Goal: Transaction & Acquisition: Purchase product/service

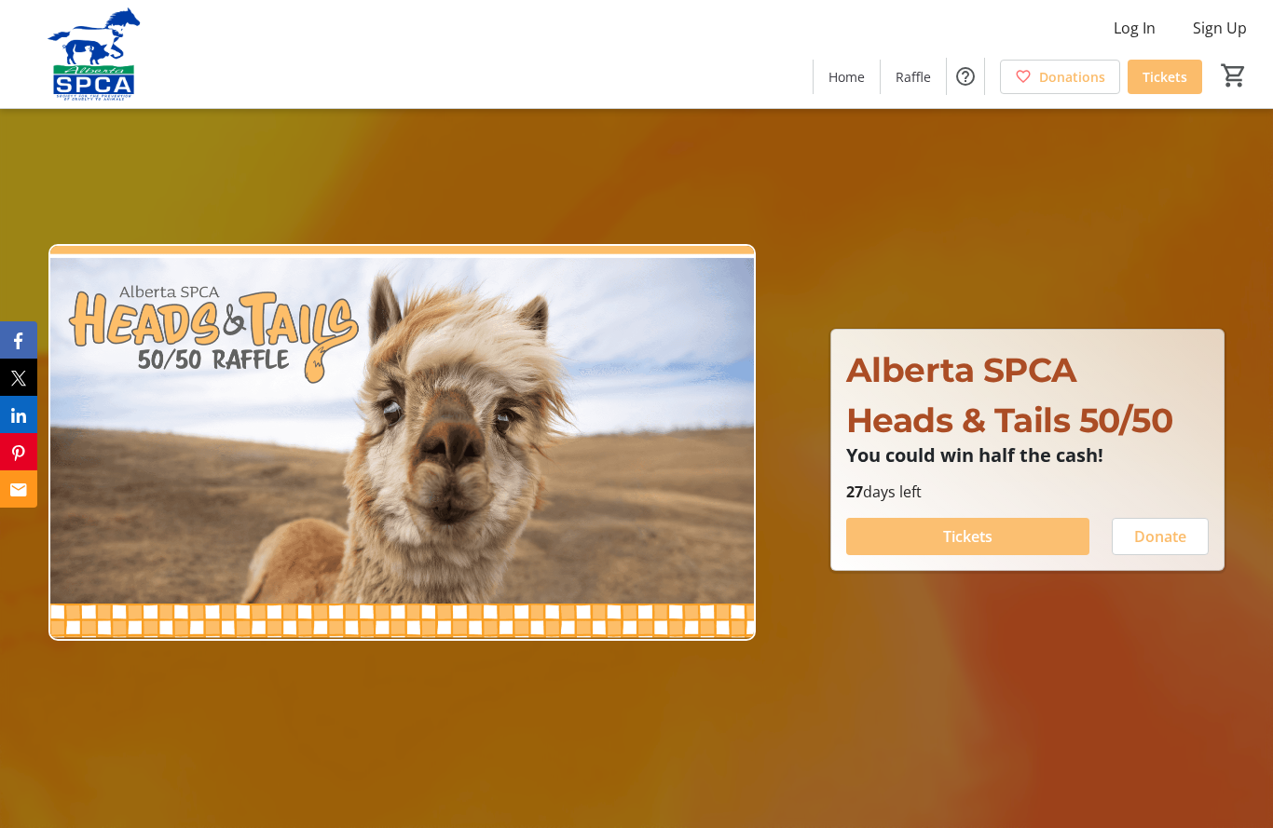
click at [991, 543] on span "Tickets" at bounding box center [967, 537] width 49 height 22
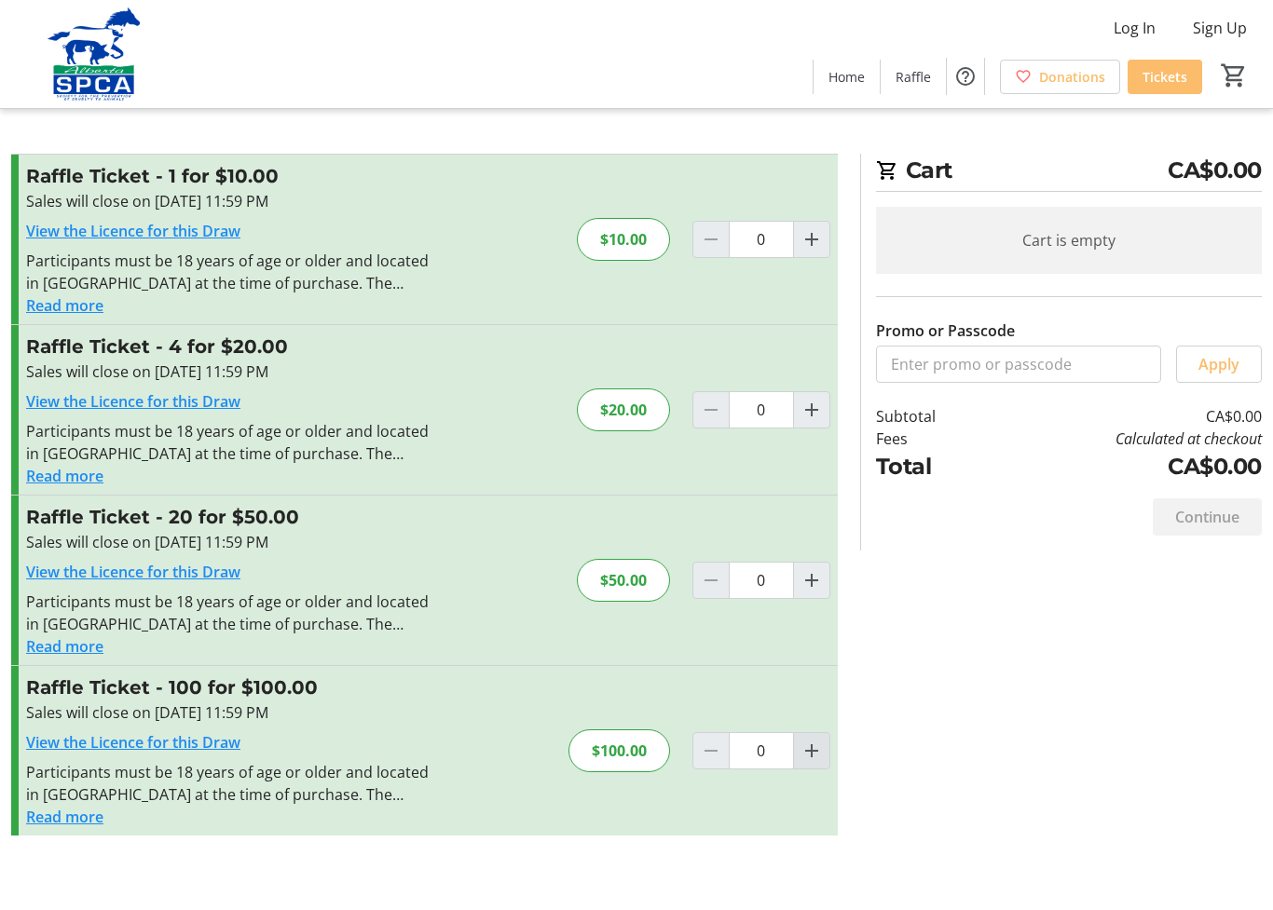
click at [821, 753] on mat-icon "Increment by one" at bounding box center [811, 751] width 22 height 22
type input "1"
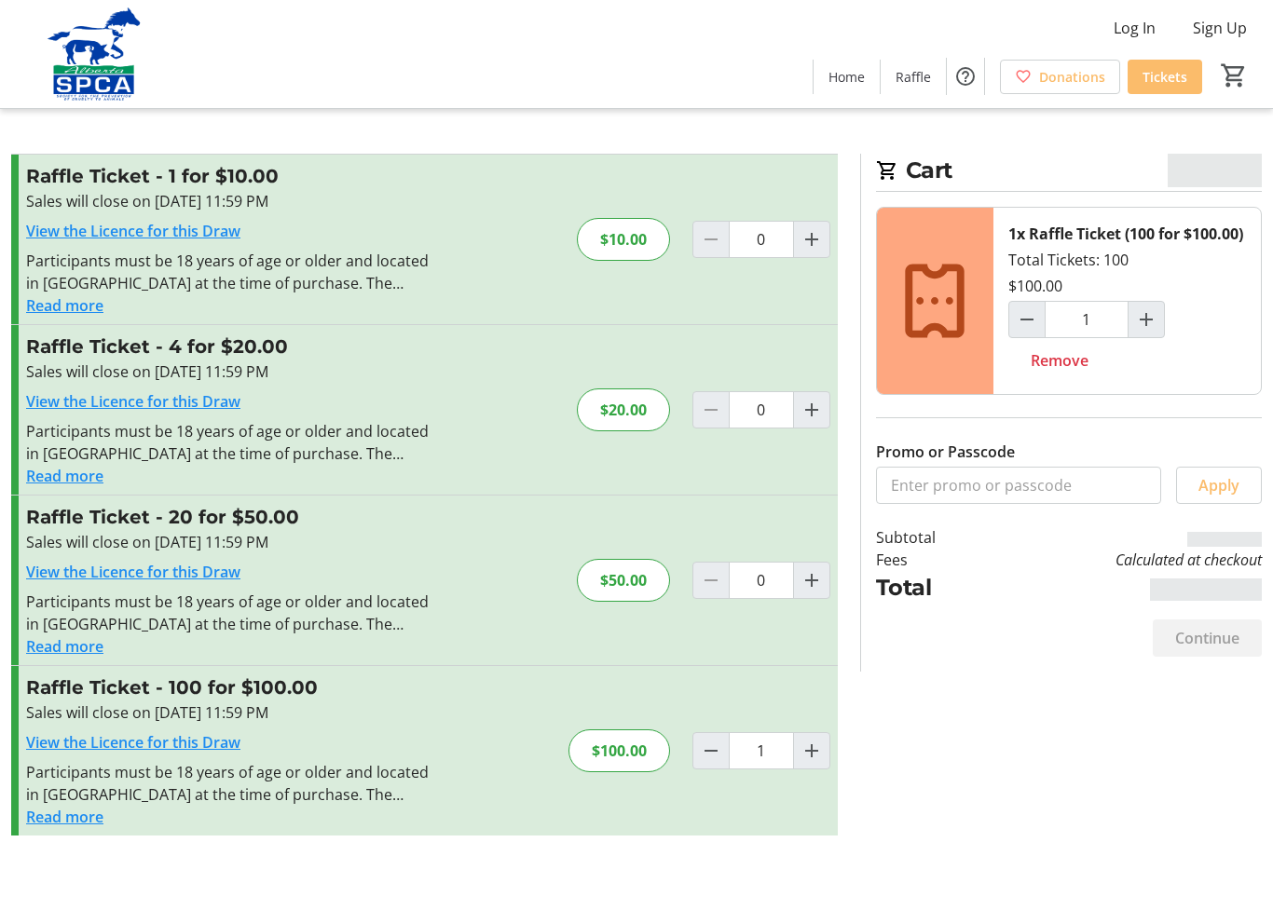
click at [76, 819] on button "Read more" at bounding box center [64, 817] width 77 height 22
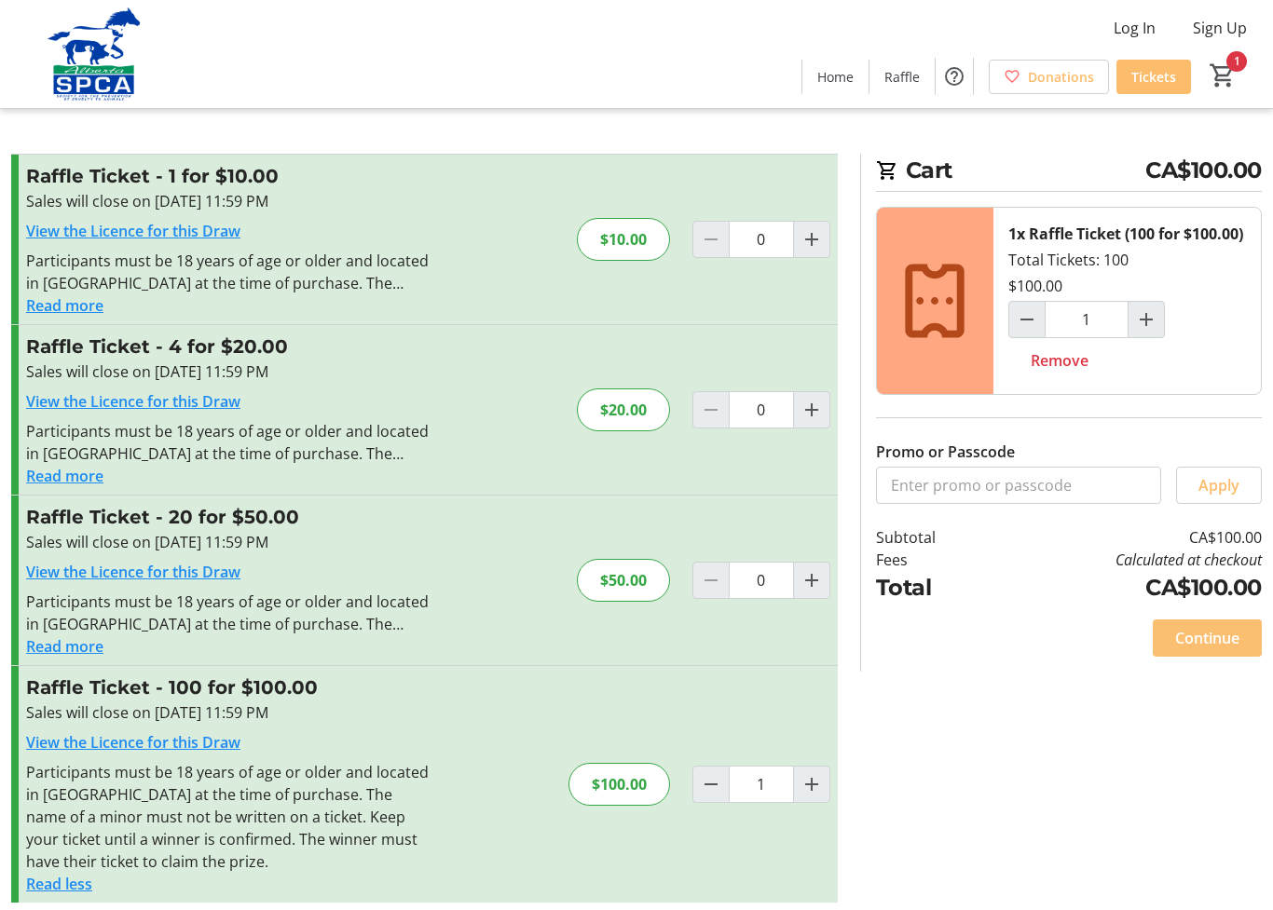
click at [1212, 649] on span "Continue" at bounding box center [1207, 638] width 64 height 22
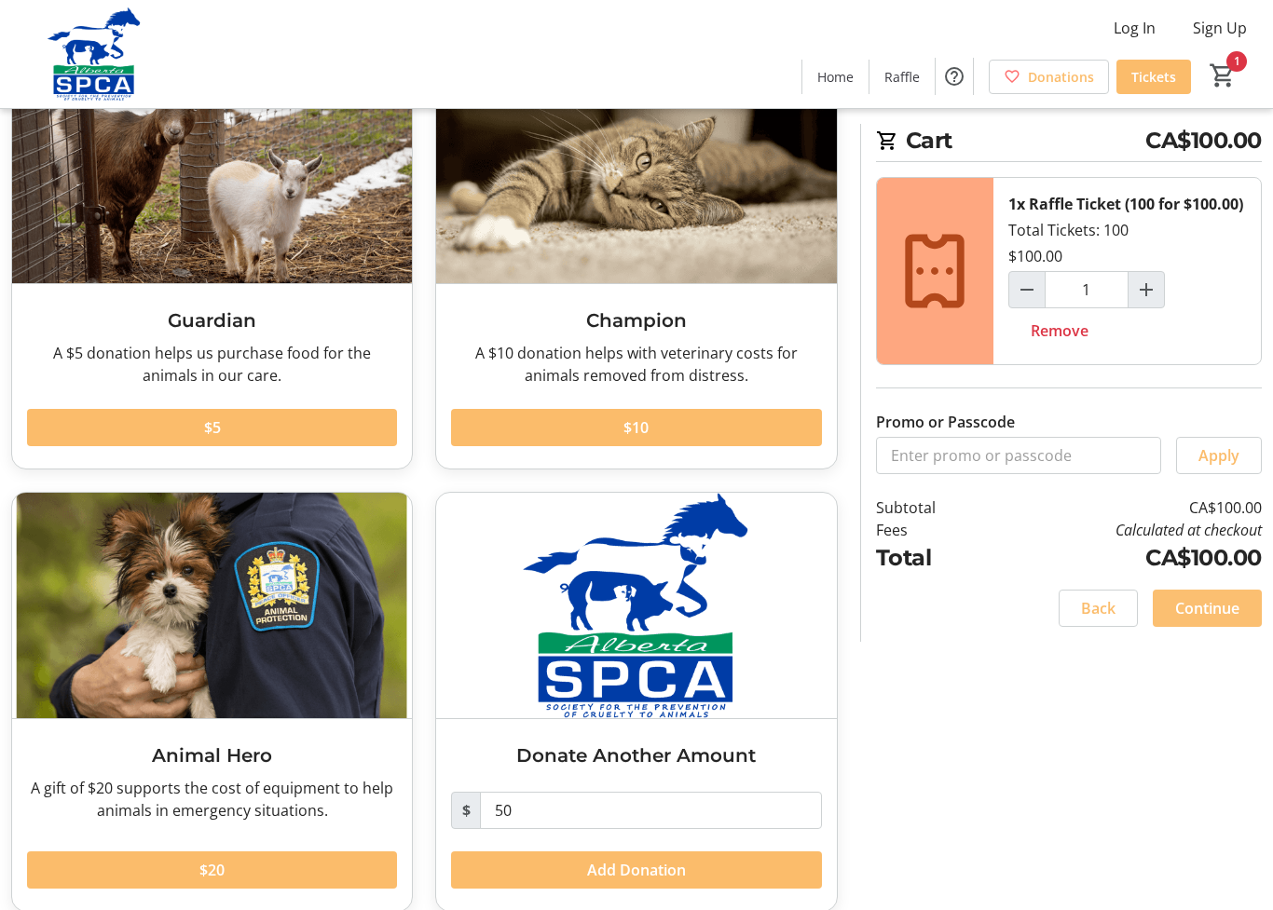
scroll to position [176, 0]
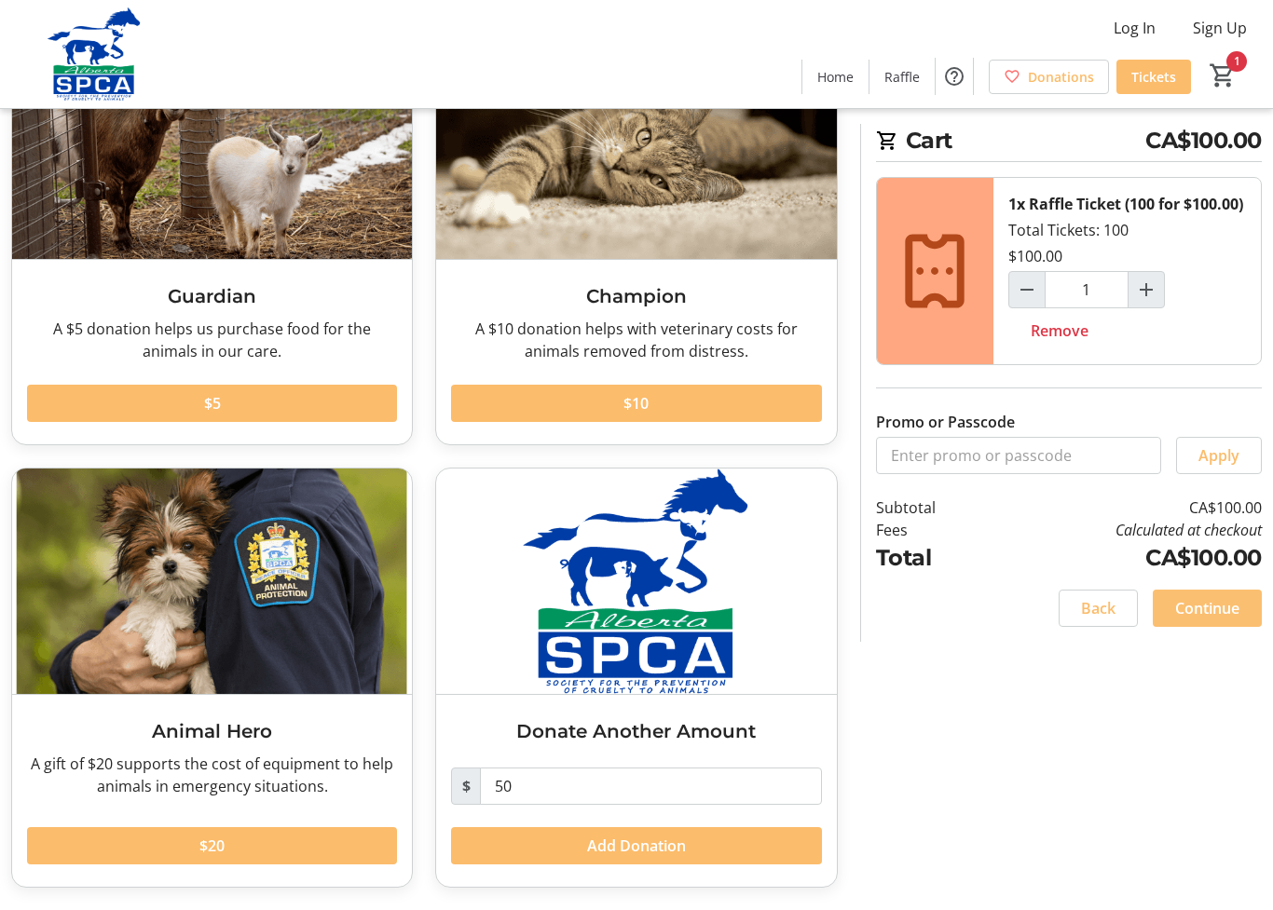
click at [1231, 620] on span "Continue" at bounding box center [1207, 608] width 64 height 22
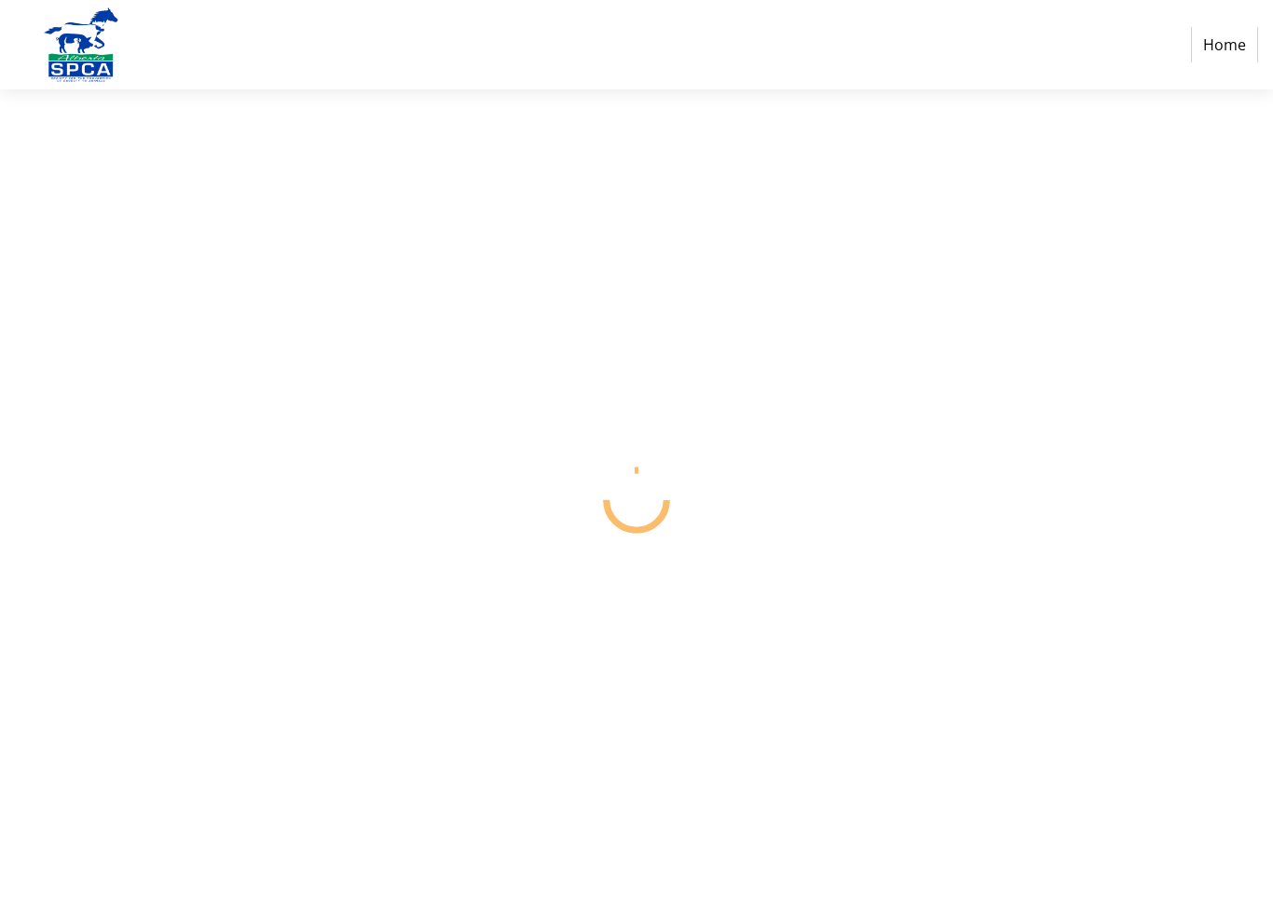
select select "CA"
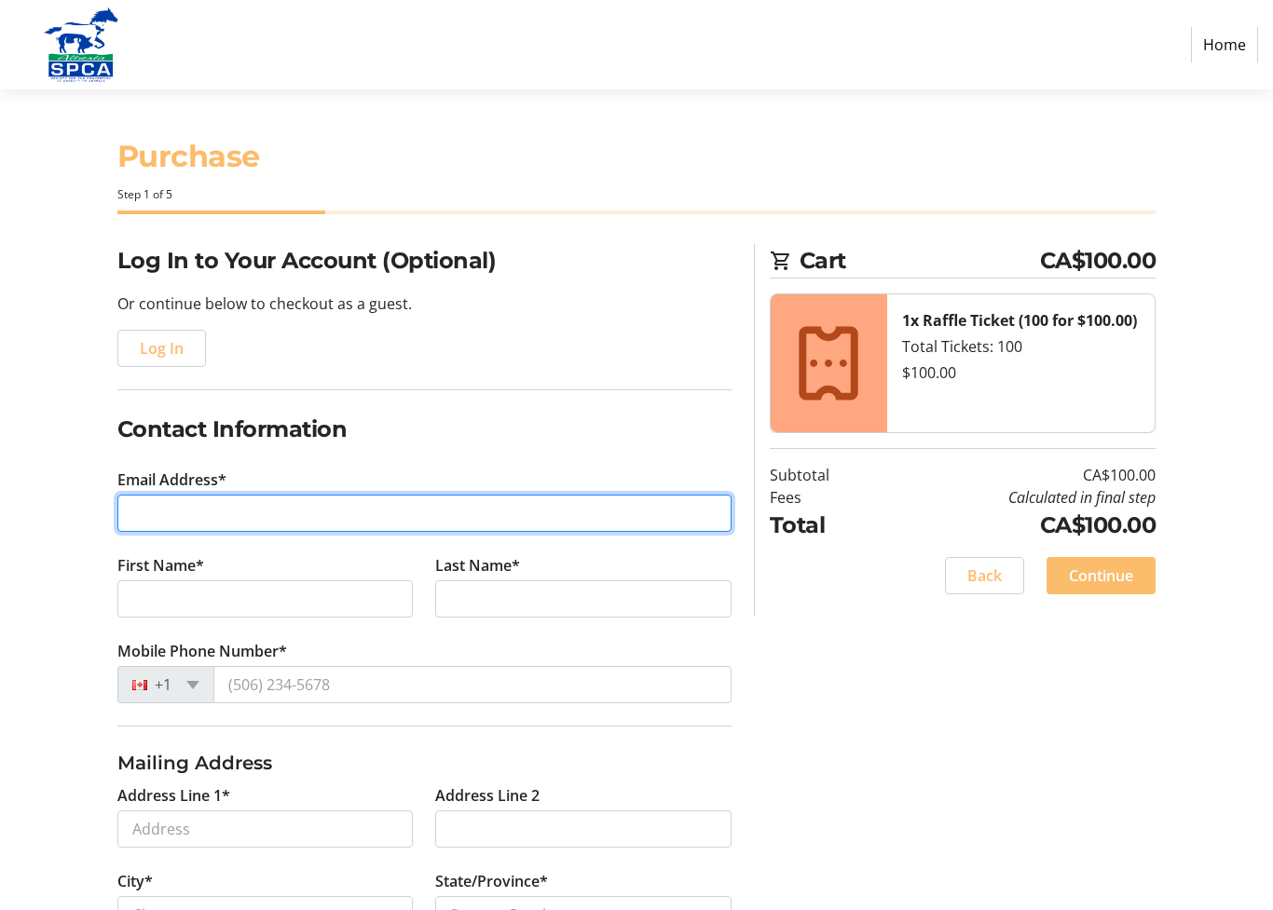
click at [232, 526] on input "Email Address*" at bounding box center [424, 513] width 614 height 37
type input "[PERSON_NAME][EMAIL_ADDRESS][DOMAIN_NAME]"
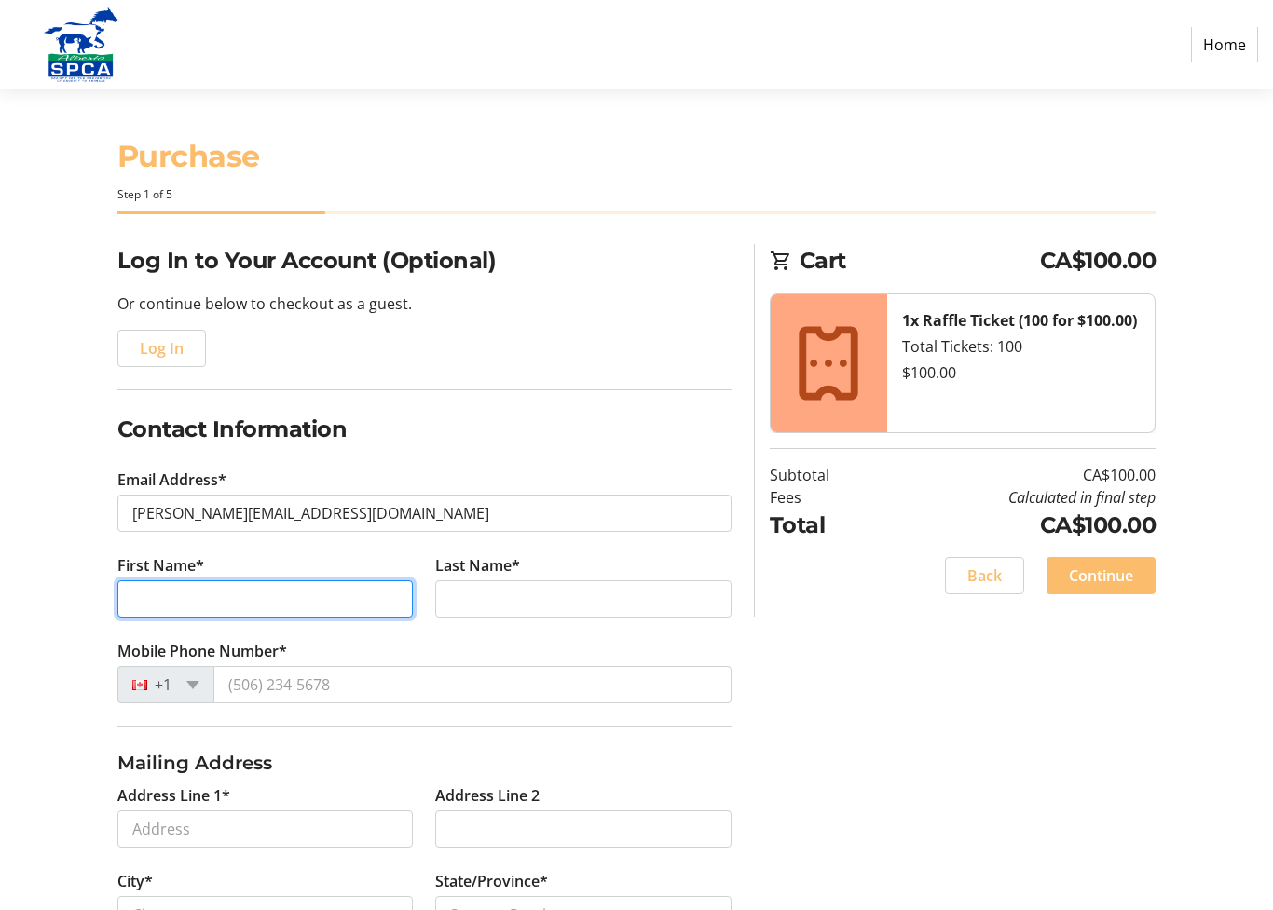
click at [289, 604] on input "First Name*" at bounding box center [265, 599] width 296 height 37
type input "[PERSON_NAME]"
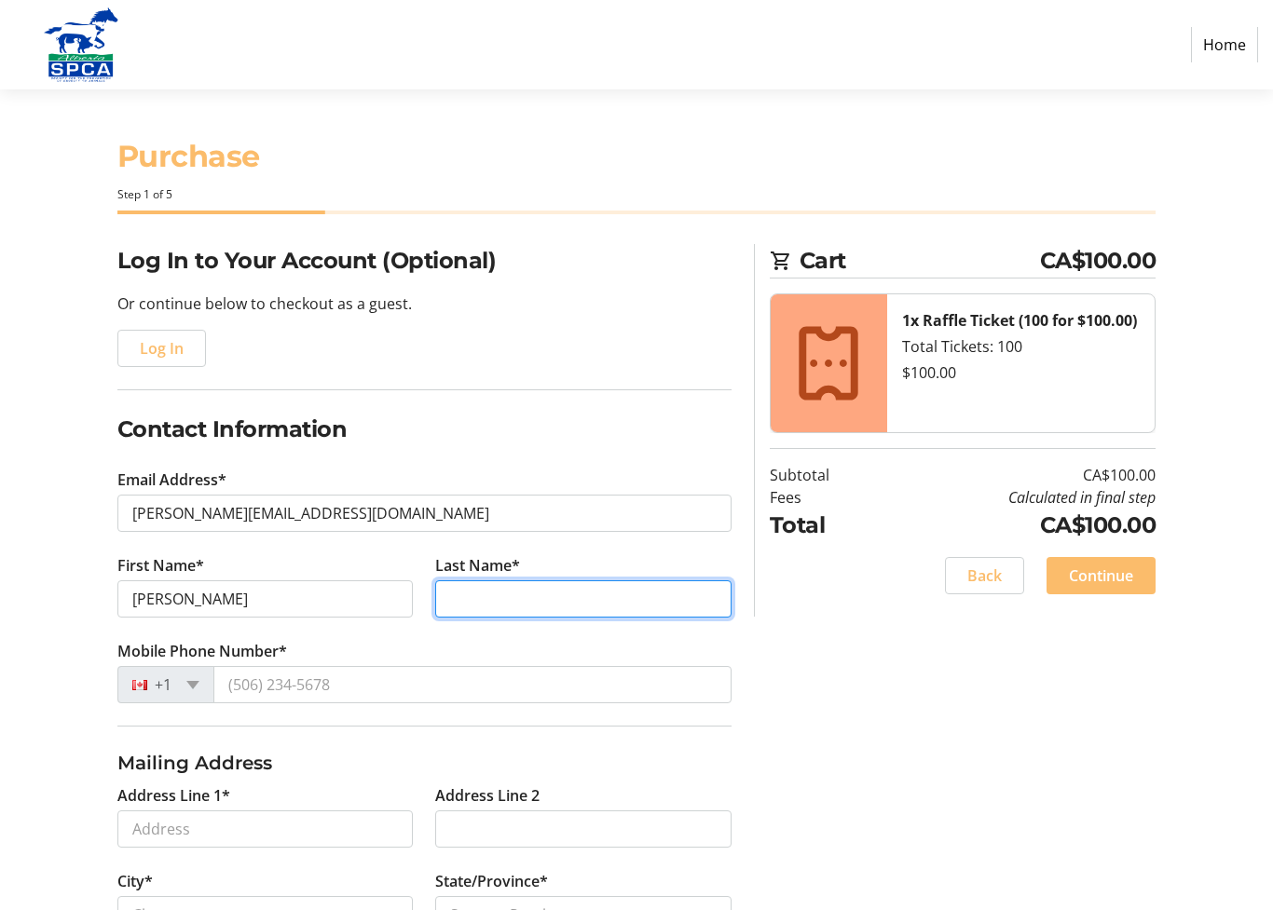
click at [528, 602] on input "Last Name*" at bounding box center [583, 599] width 296 height 37
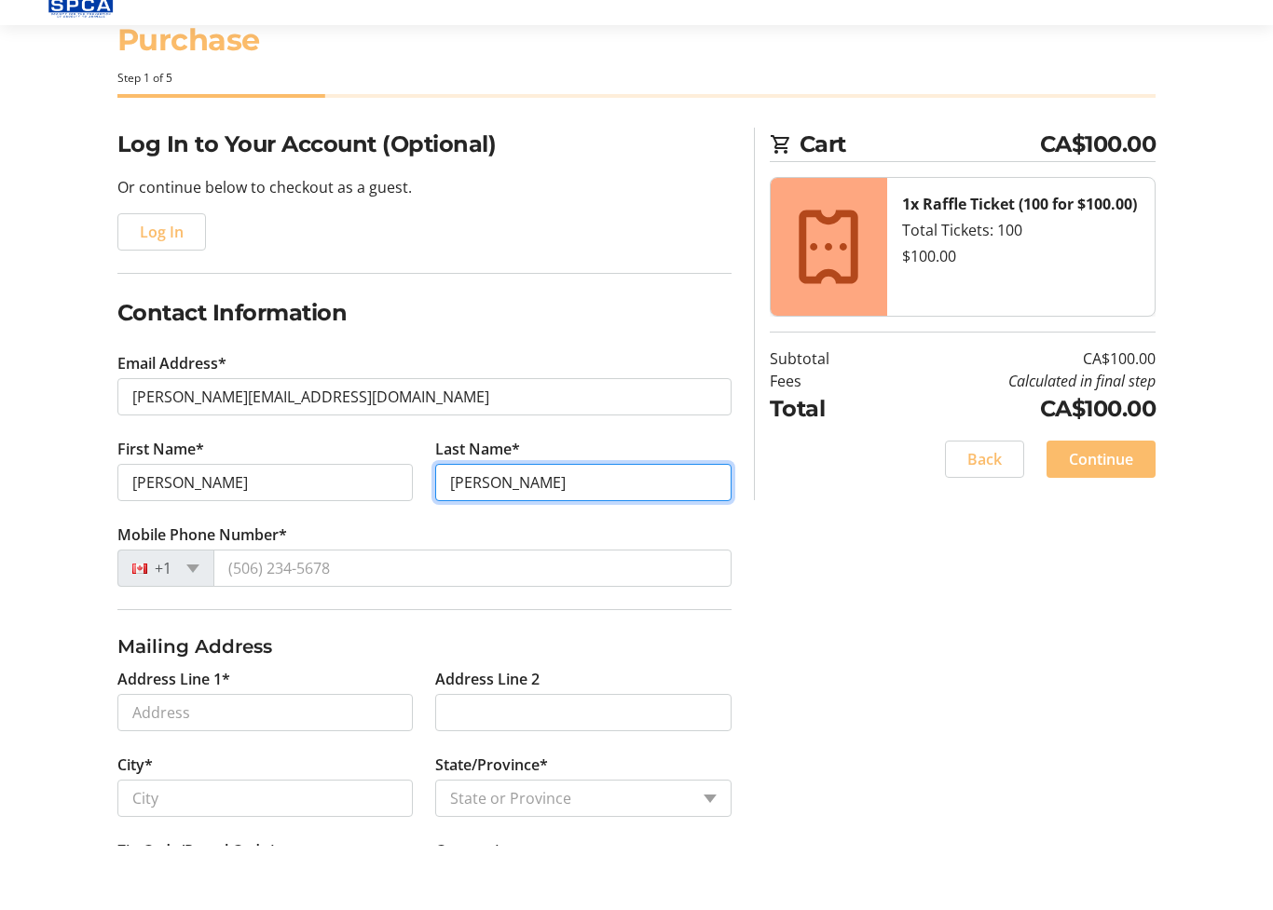
scroll to position [66, 0]
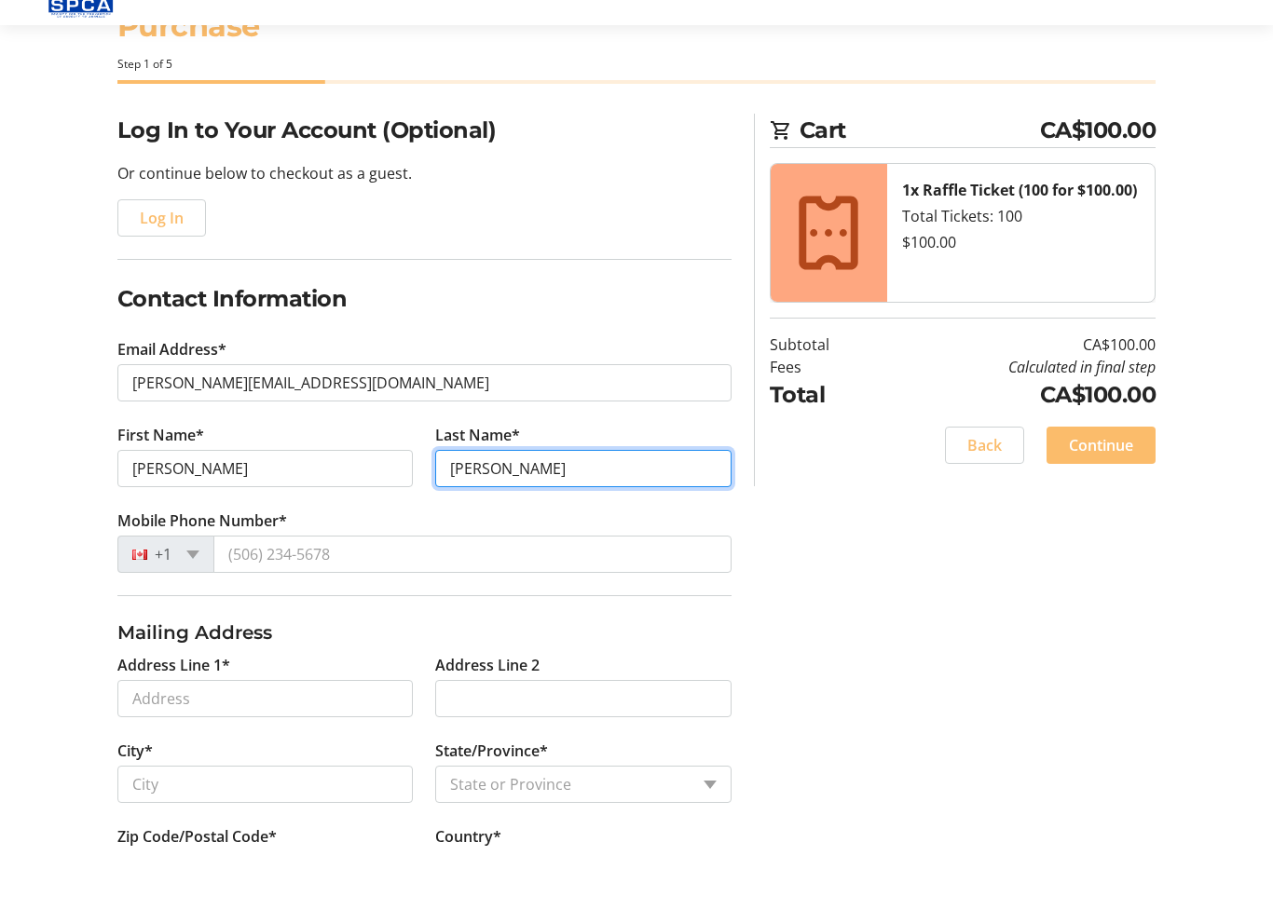
type input "[PERSON_NAME]"
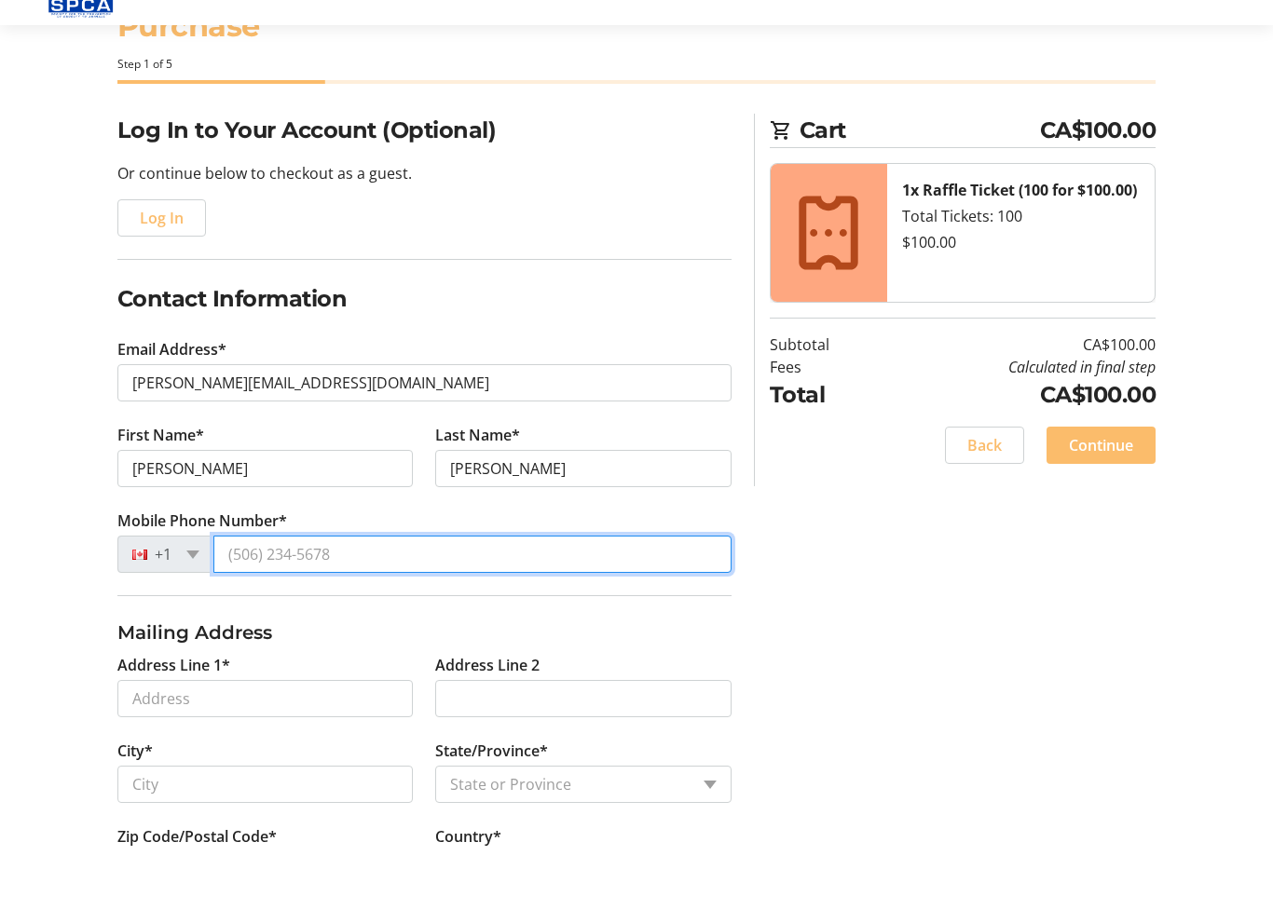
click at [250, 600] on input "Mobile Phone Number*" at bounding box center [472, 618] width 518 height 37
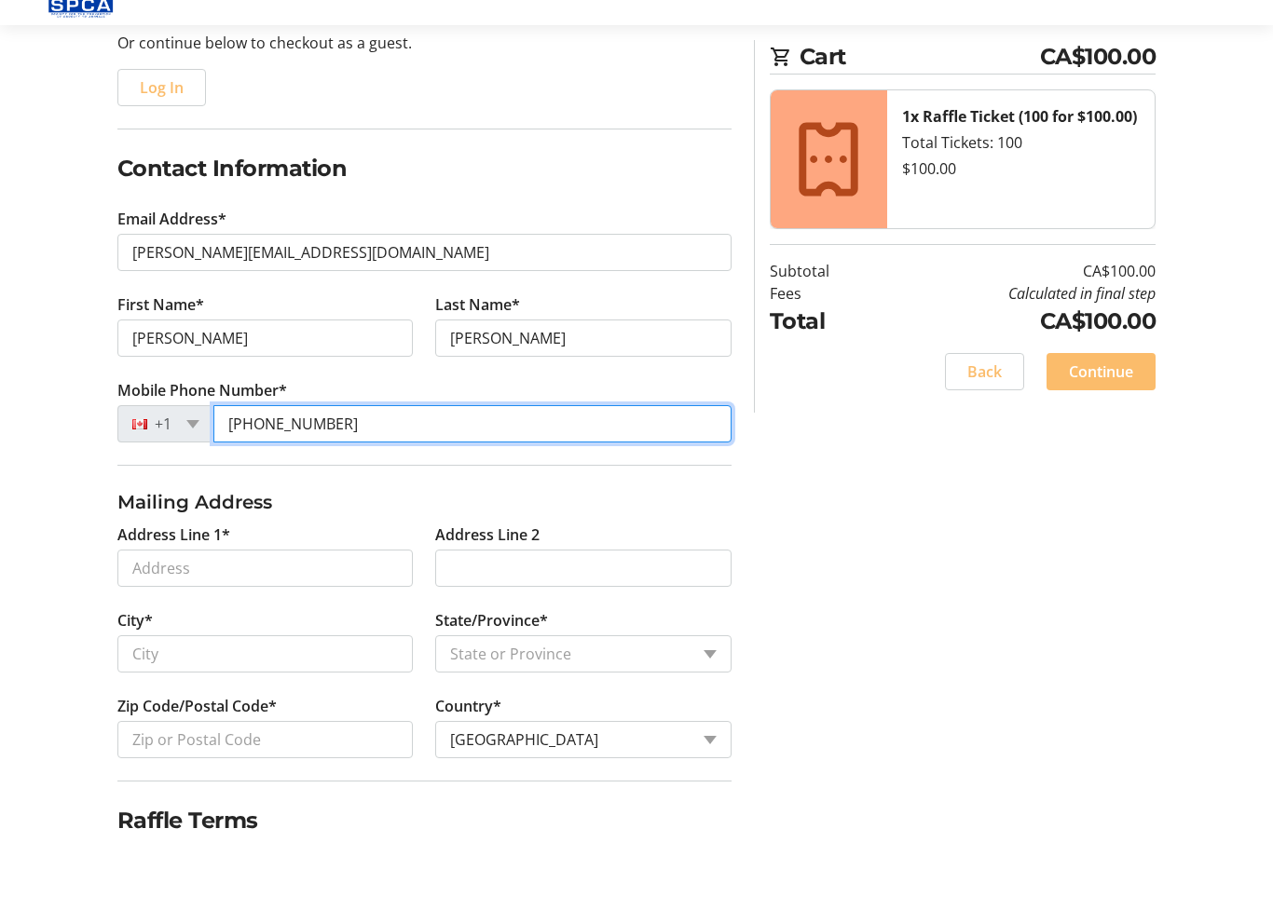
scroll to position [270, 0]
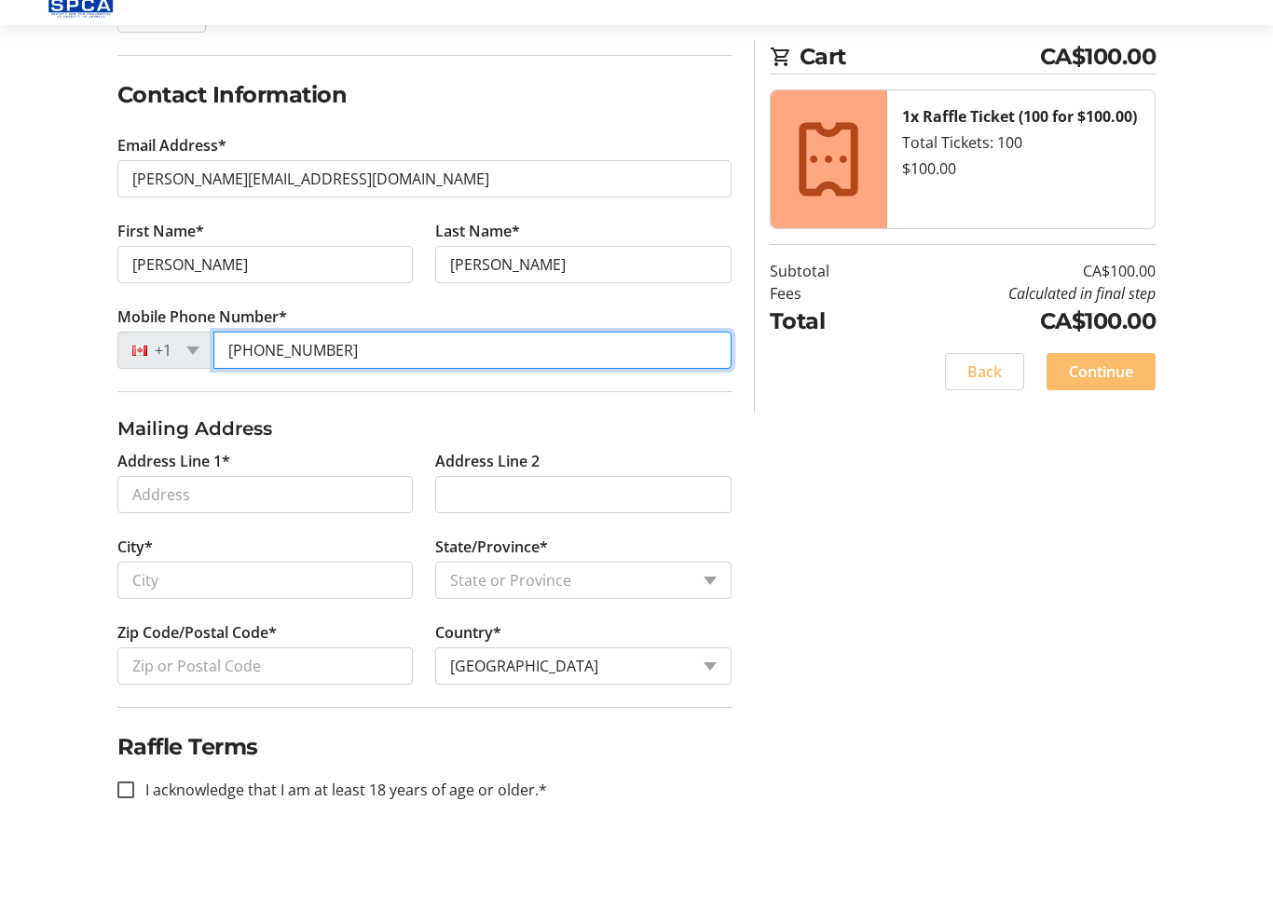
type input "[PHONE_NUMBER]"
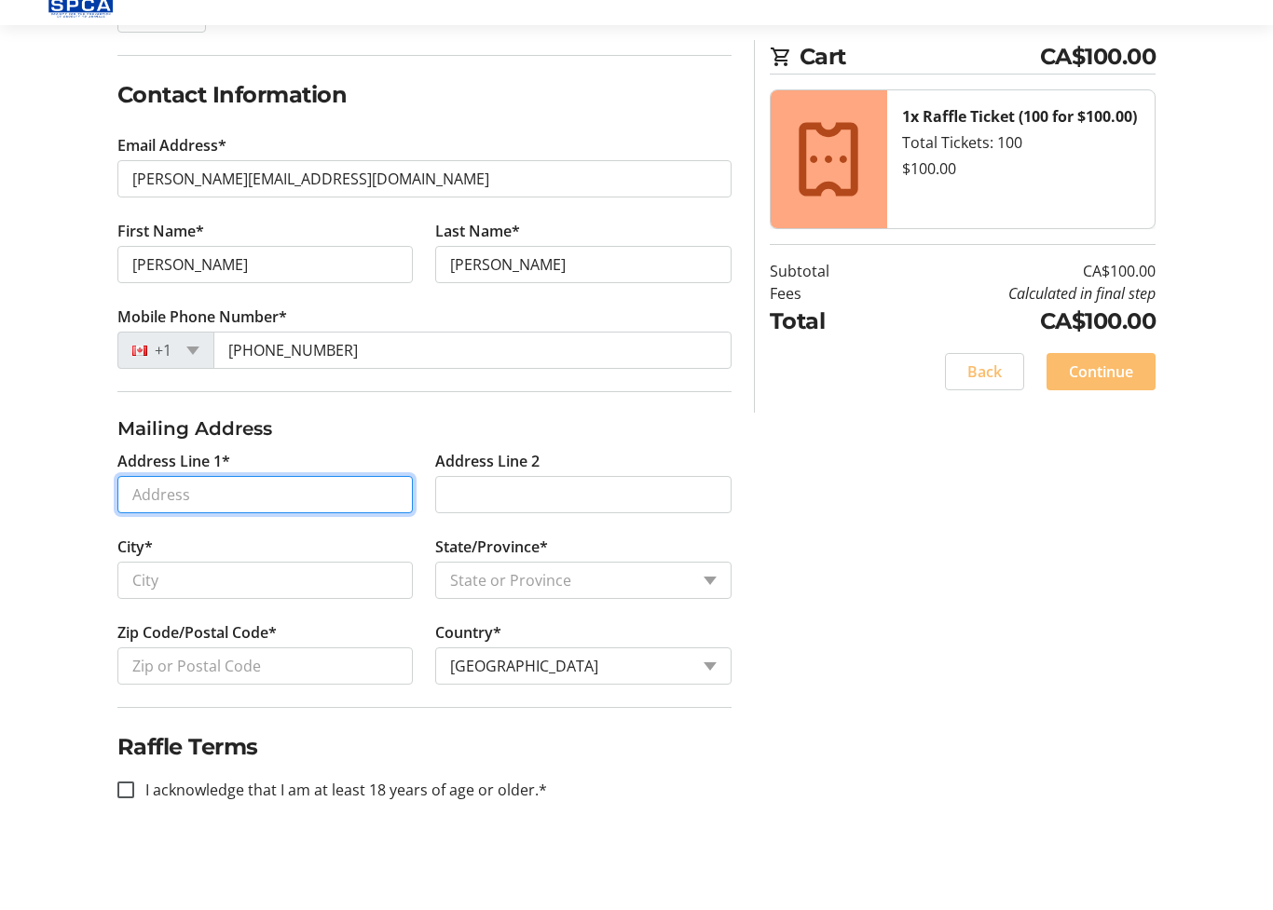
click at [265, 540] on input "Address Line 1*" at bounding box center [265, 558] width 296 height 37
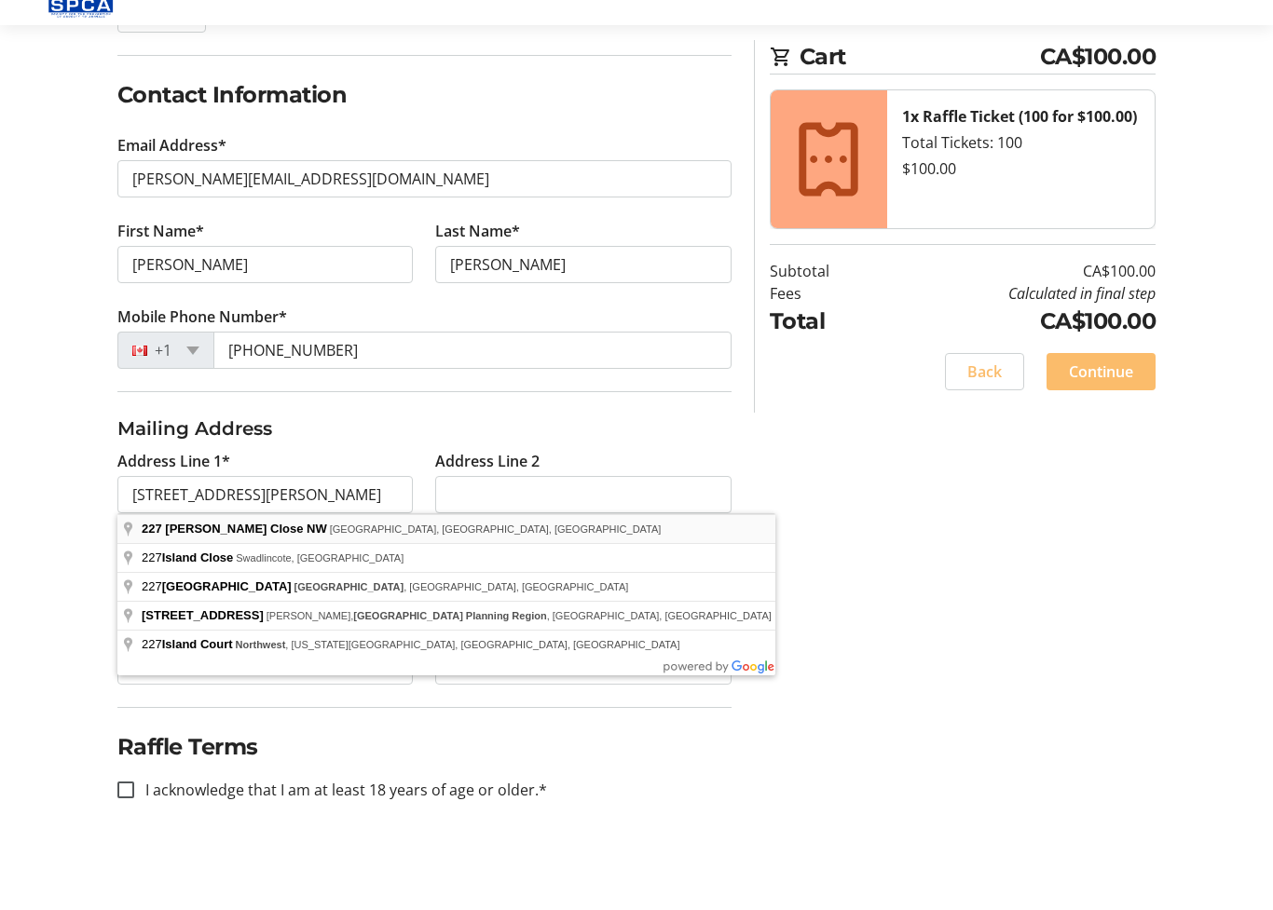
type input "[STREET_ADDRESS][PERSON_NAME]"
type input "[GEOGRAPHIC_DATA]"
select select "AB"
type input "T6R 2A1"
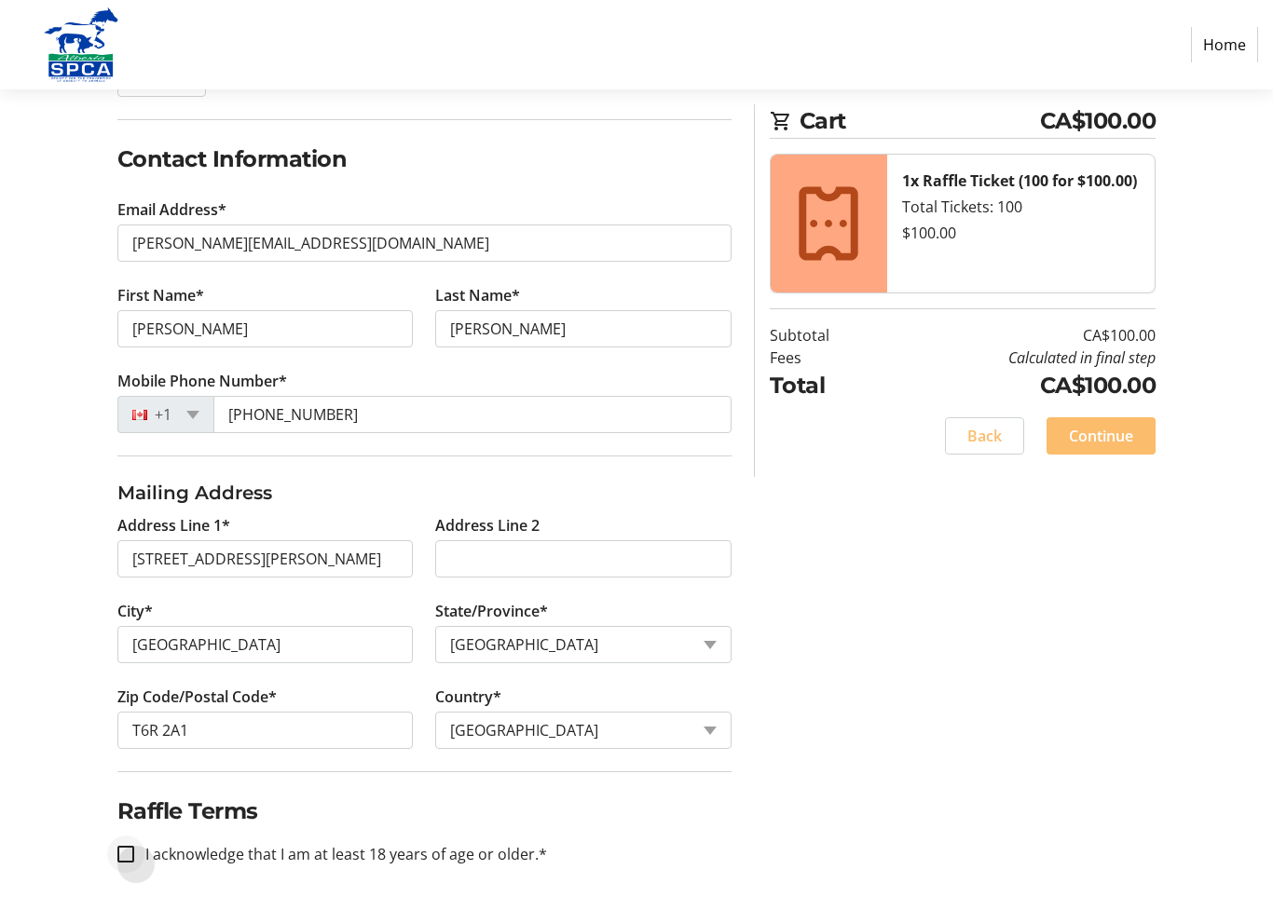
click at [134, 827] on div at bounding box center [125, 854] width 45 height 45
checkbox input "true"
click at [1122, 436] on span "Continue" at bounding box center [1101, 436] width 64 height 22
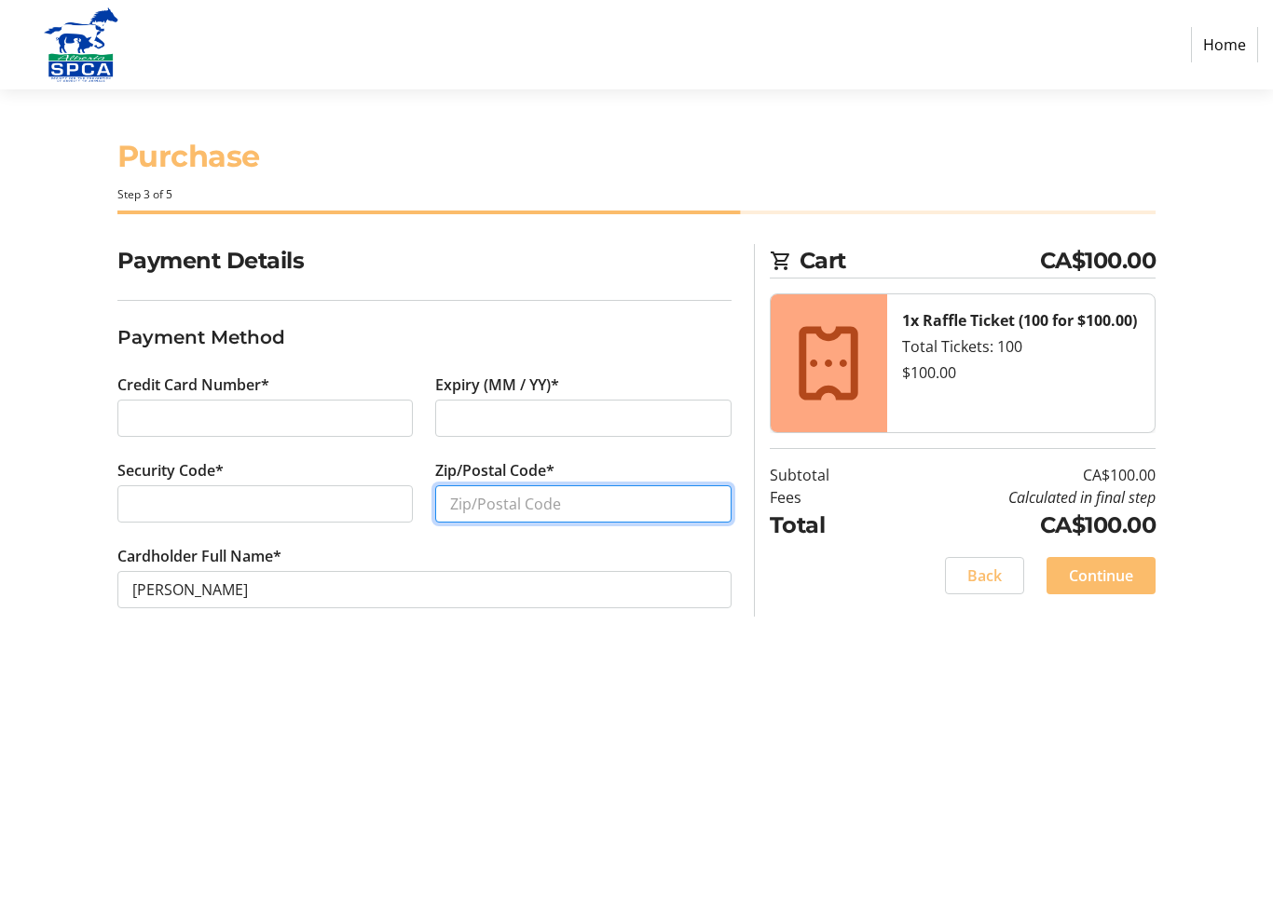
click at [544, 515] on input "Zip/Postal Code*" at bounding box center [583, 503] width 296 height 37
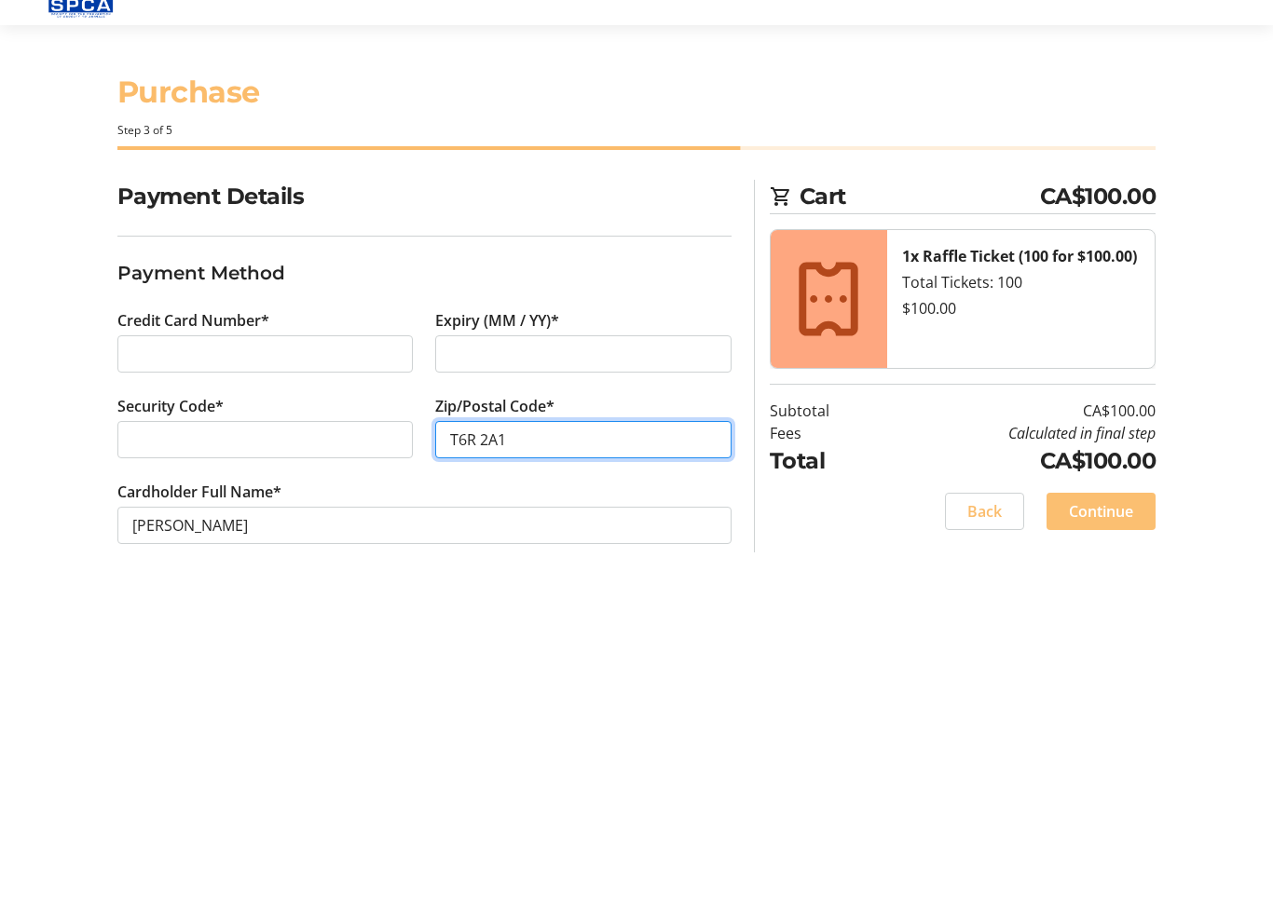
type input "T6R 2A1"
click at [1124, 565] on span "Continue" at bounding box center [1101, 576] width 64 height 22
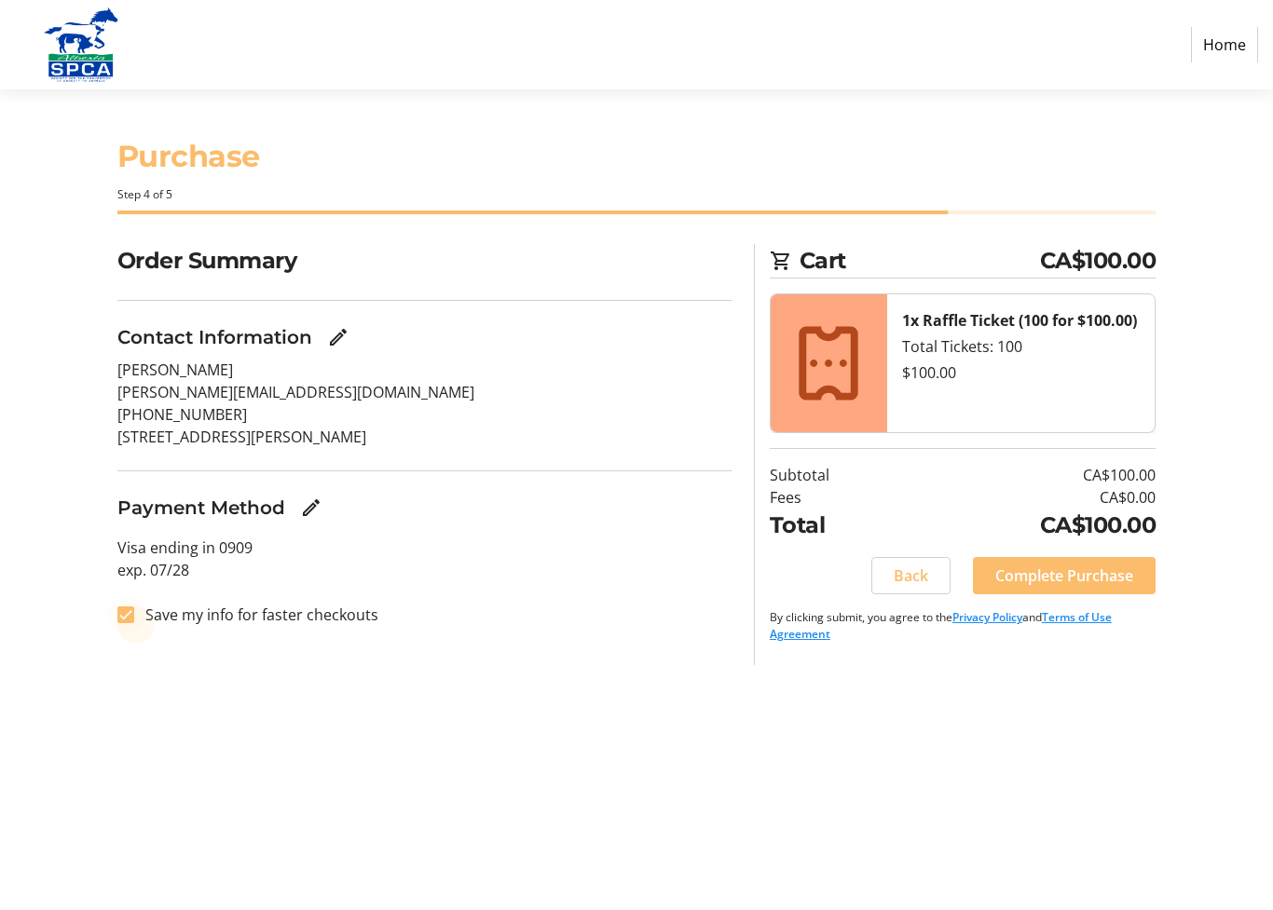
click at [131, 630] on div at bounding box center [125, 615] width 45 height 45
checkbox input "false"
click at [1113, 578] on span "Complete Purchase" at bounding box center [1064, 576] width 138 height 22
